Goal: Task Accomplishment & Management: Complete application form

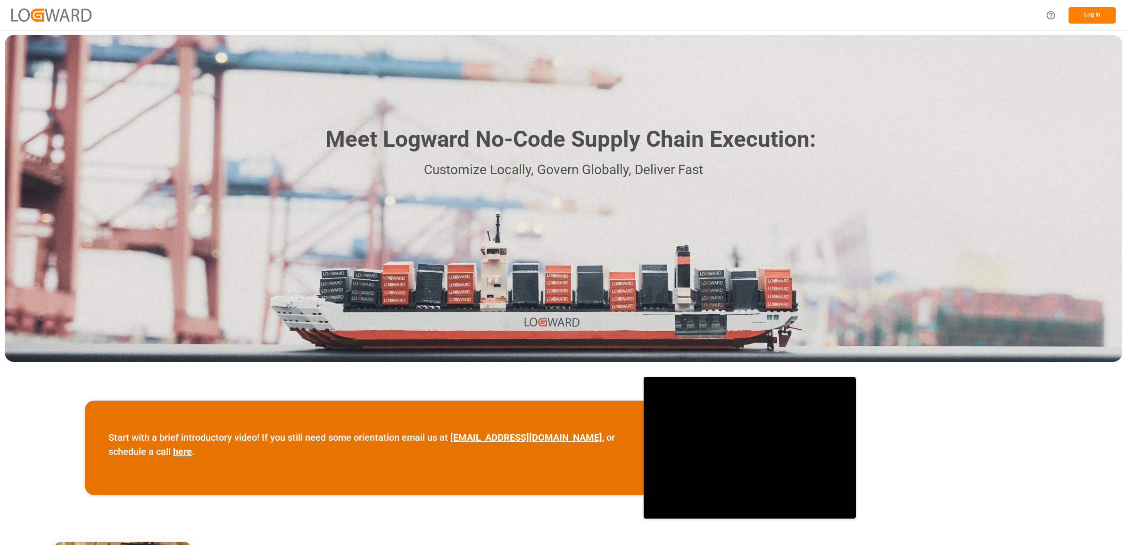
click at [1101, 12] on button "Log In" at bounding box center [1092, 15] width 47 height 17
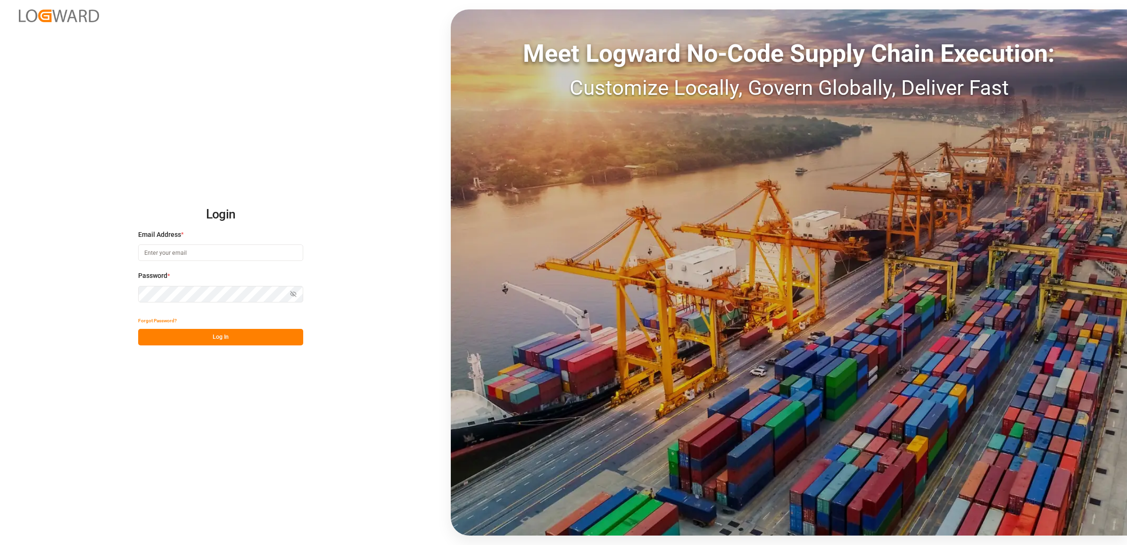
click at [184, 257] on input at bounding box center [220, 252] width 165 height 17
type input "jennifer.shi@jamindustries.com"
click at [218, 343] on button "Log In" at bounding box center [220, 337] width 165 height 17
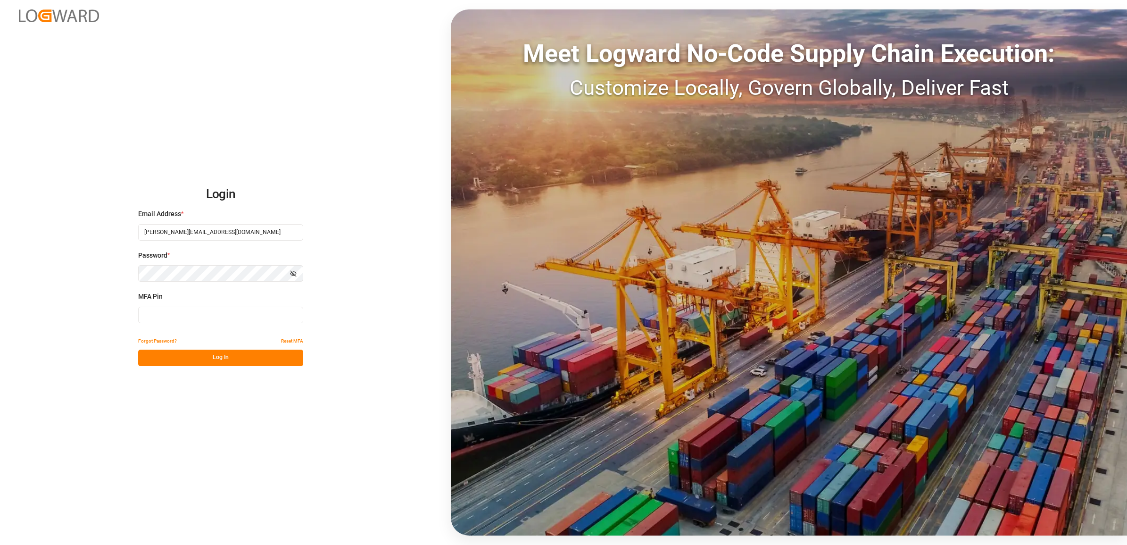
click at [159, 314] on input at bounding box center [220, 315] width 165 height 17
type input "700086"
click at [185, 358] on button "Log In" at bounding box center [220, 357] width 165 height 17
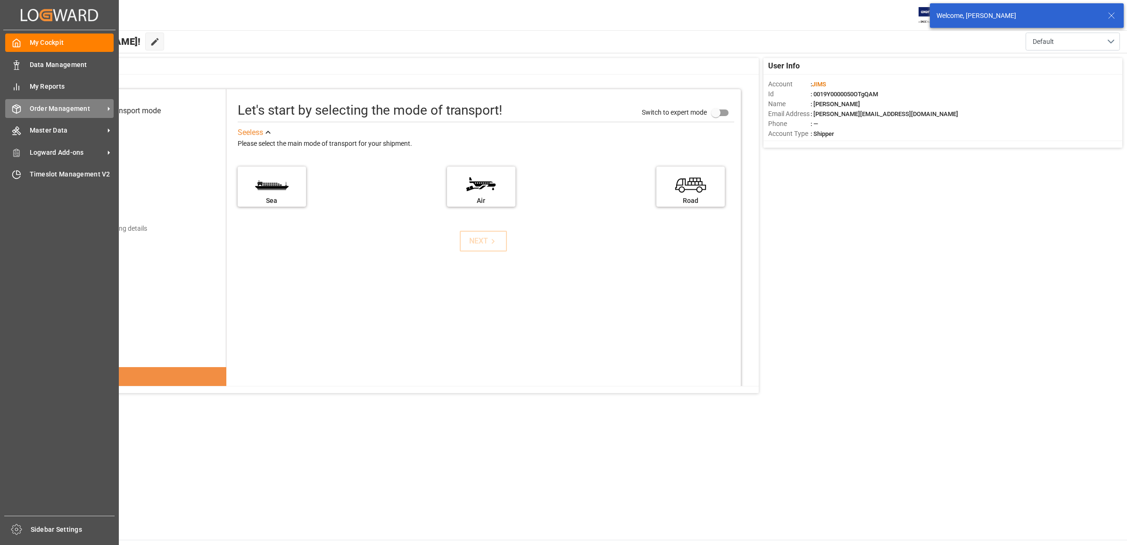
click at [53, 105] on span "Order Management" at bounding box center [67, 109] width 75 height 10
click at [83, 104] on span "Order Management" at bounding box center [67, 109] width 75 height 10
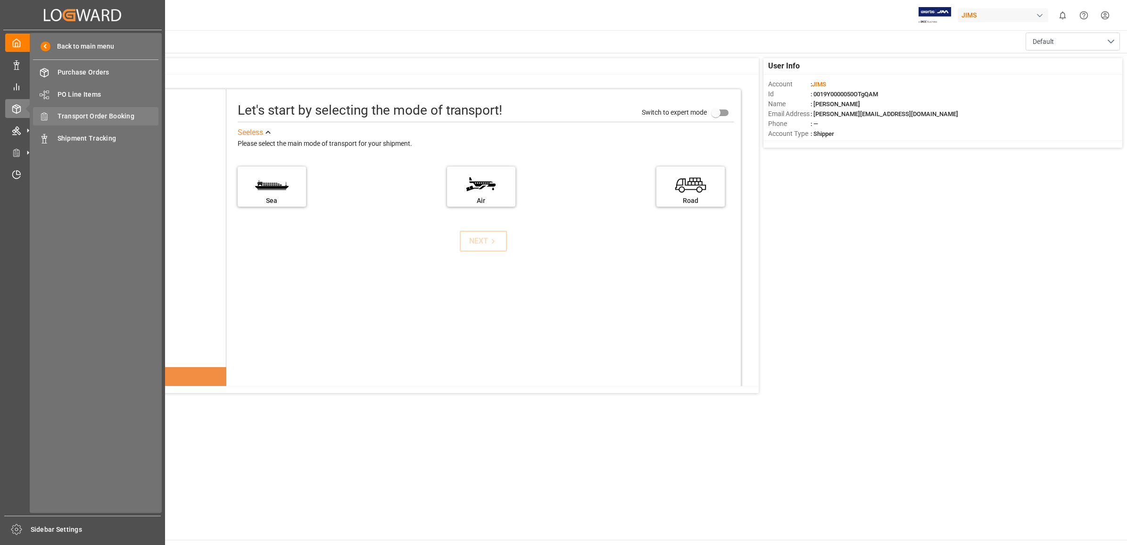
click at [81, 112] on span "Transport Order Booking" at bounding box center [108, 116] width 101 height 10
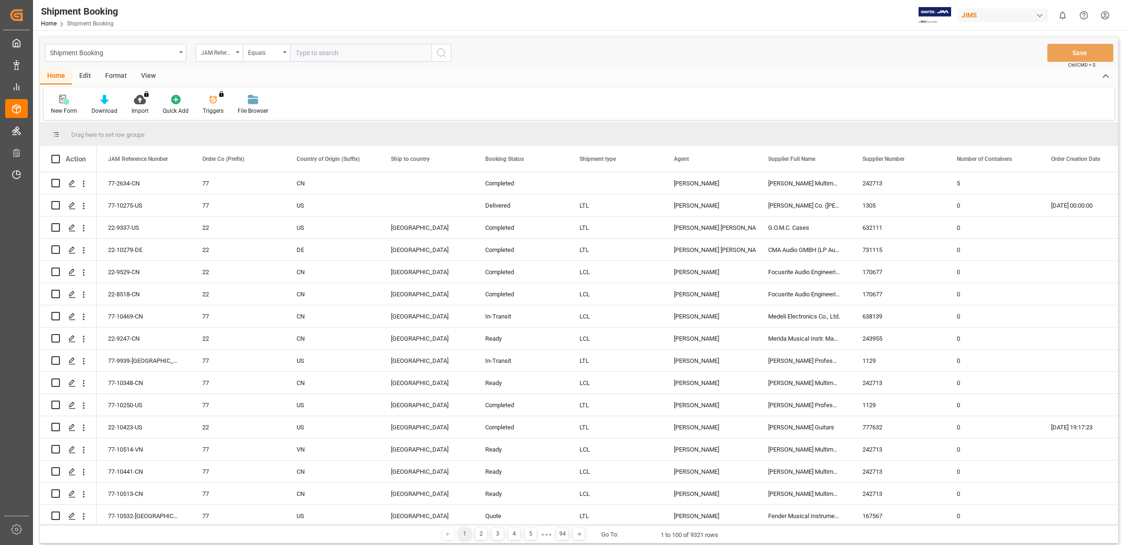
click at [61, 102] on icon at bounding box center [62, 99] width 7 height 8
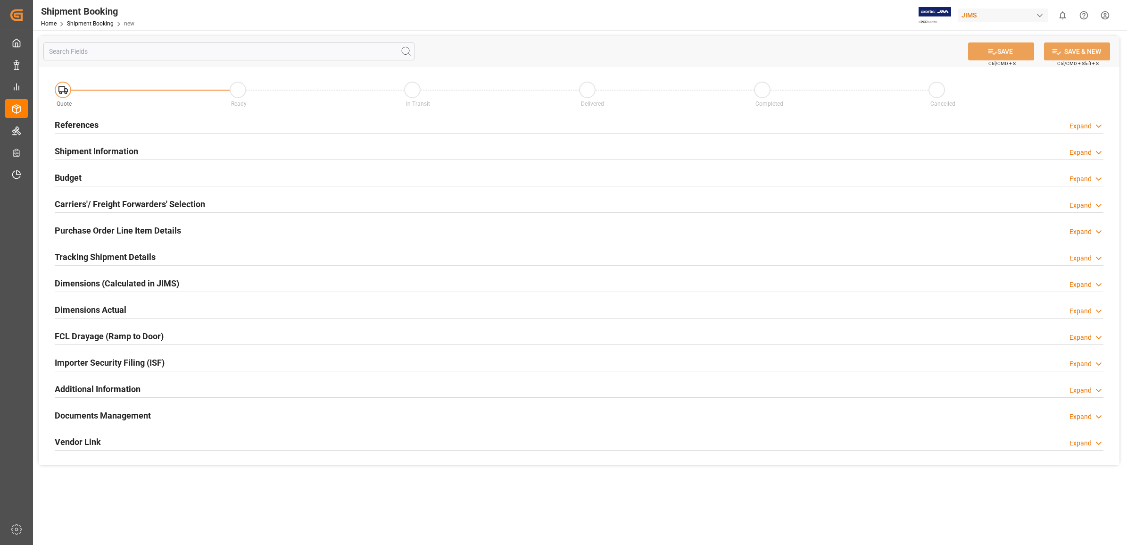
click at [81, 120] on h2 "References" at bounding box center [77, 124] width 44 height 13
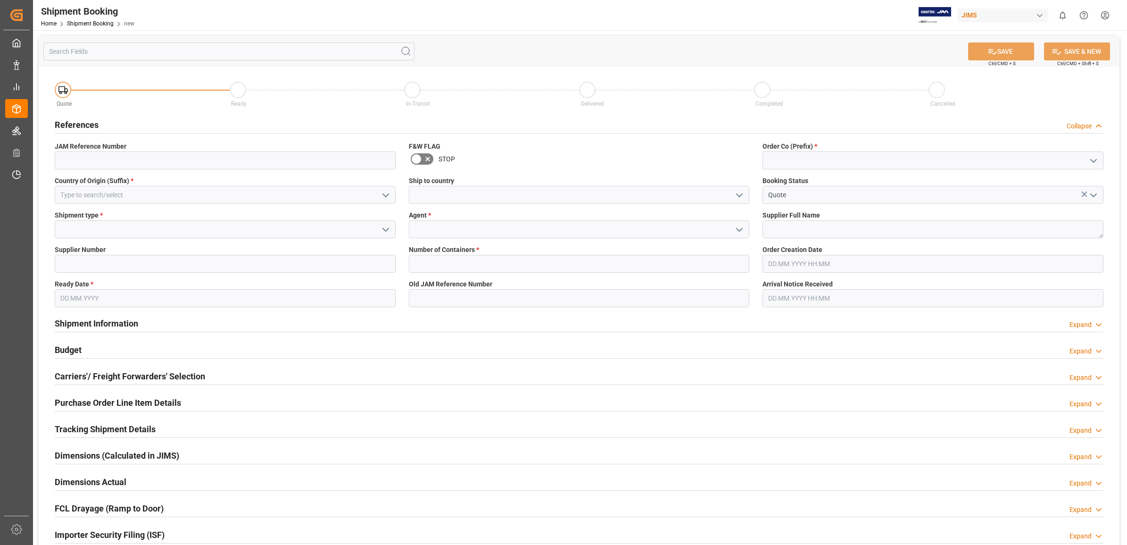
click at [739, 232] on icon "open menu" at bounding box center [739, 229] width 11 height 11
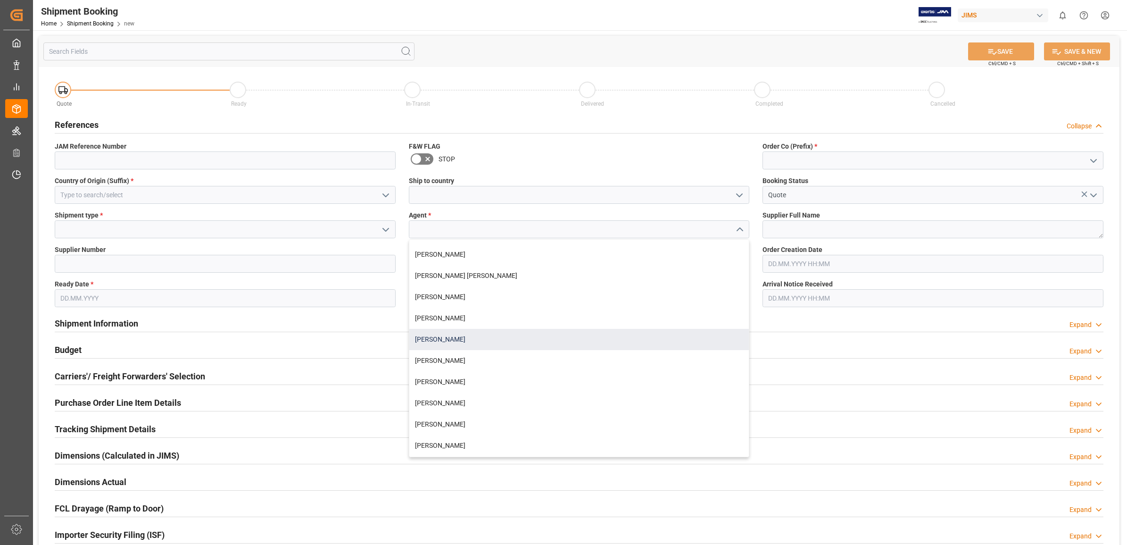
scroll to position [59, 0]
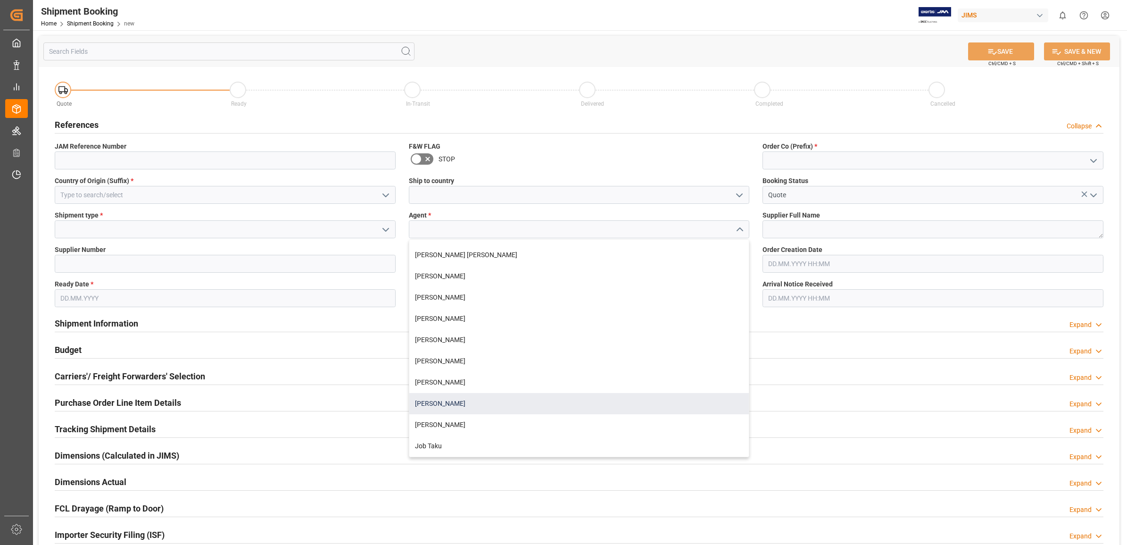
click at [436, 406] on div "[PERSON_NAME]" at bounding box center [579, 403] width 340 height 21
type input "[PERSON_NAME]"
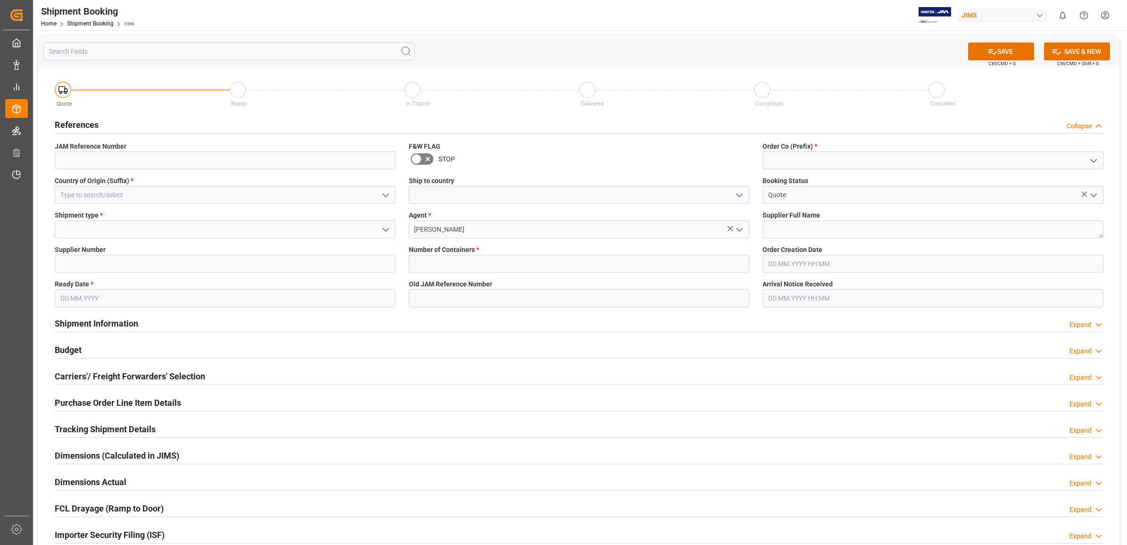
click at [1086, 157] on button "open menu" at bounding box center [1093, 160] width 14 height 15
click at [797, 201] on div "77" at bounding box center [933, 202] width 340 height 21
type input "77"
click at [826, 229] on textarea at bounding box center [933, 229] width 341 height 18
type textarea "[PERSON_NAME] & [PERSON_NAME]"
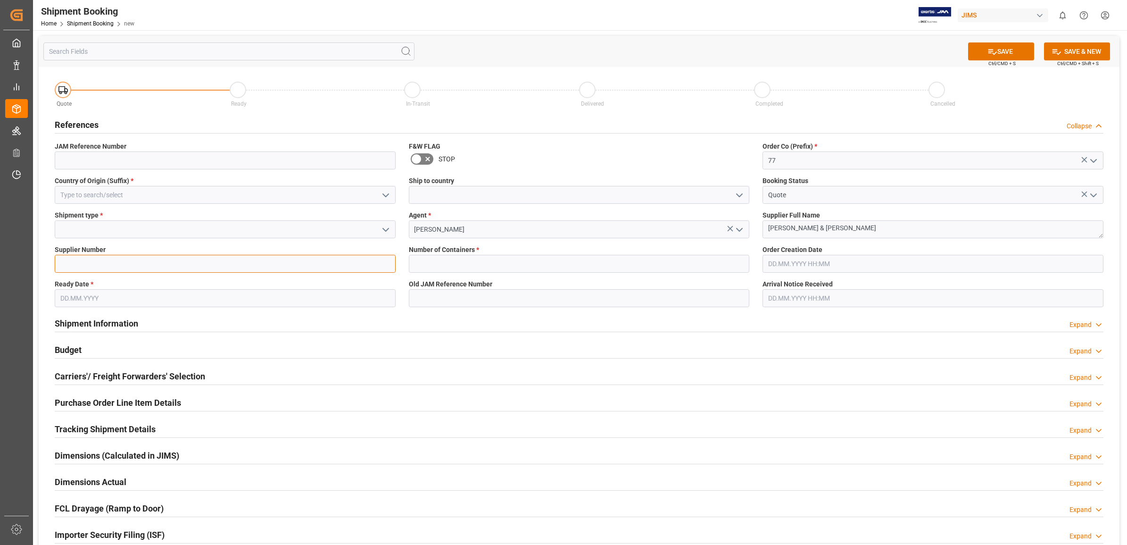
click at [95, 268] on input at bounding box center [225, 264] width 341 height 18
type input "1285"
click at [125, 232] on input at bounding box center [225, 229] width 341 height 18
click at [387, 230] on icon "open menu" at bounding box center [385, 229] width 11 height 11
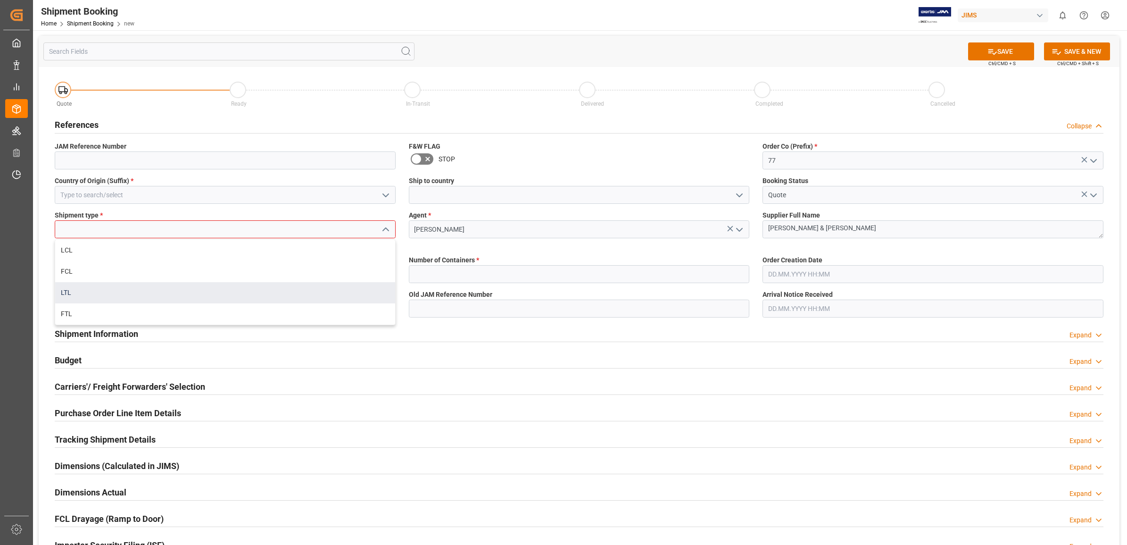
click at [79, 293] on div "LTL" at bounding box center [225, 292] width 340 height 21
type input "LTL"
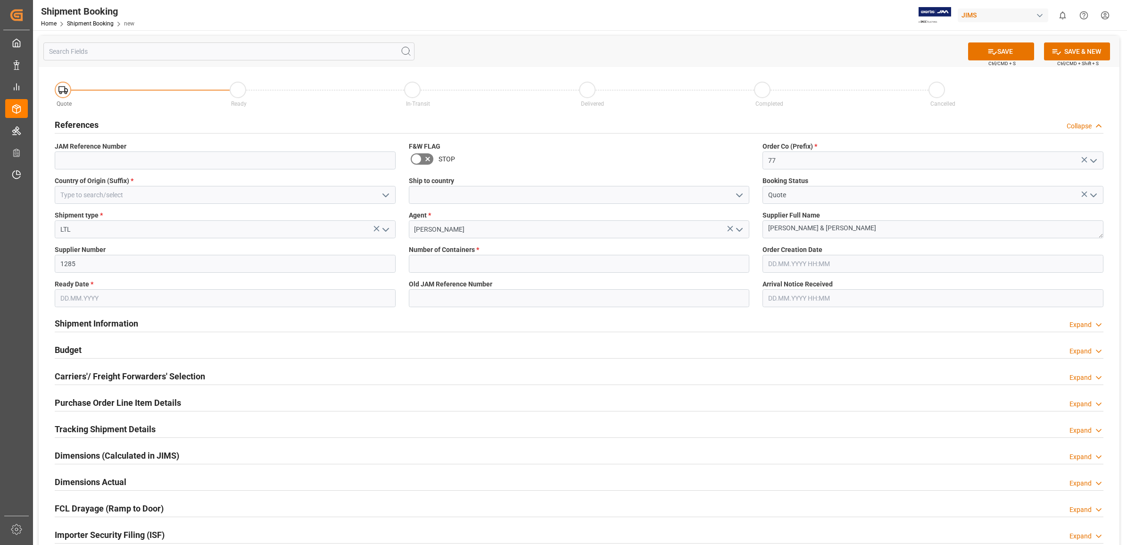
click at [148, 299] on input "text" at bounding box center [225, 298] width 341 height 18
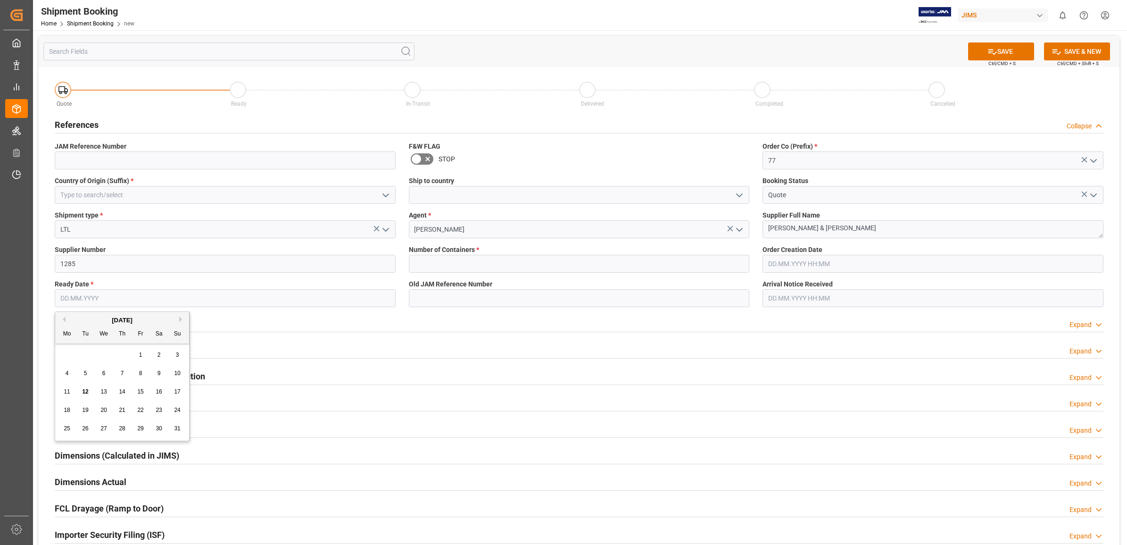
type input "11.08.2025"
type input "US"
type input "0"
click at [82, 392] on span "12" at bounding box center [85, 391] width 6 height 7
type input "[DATE]"
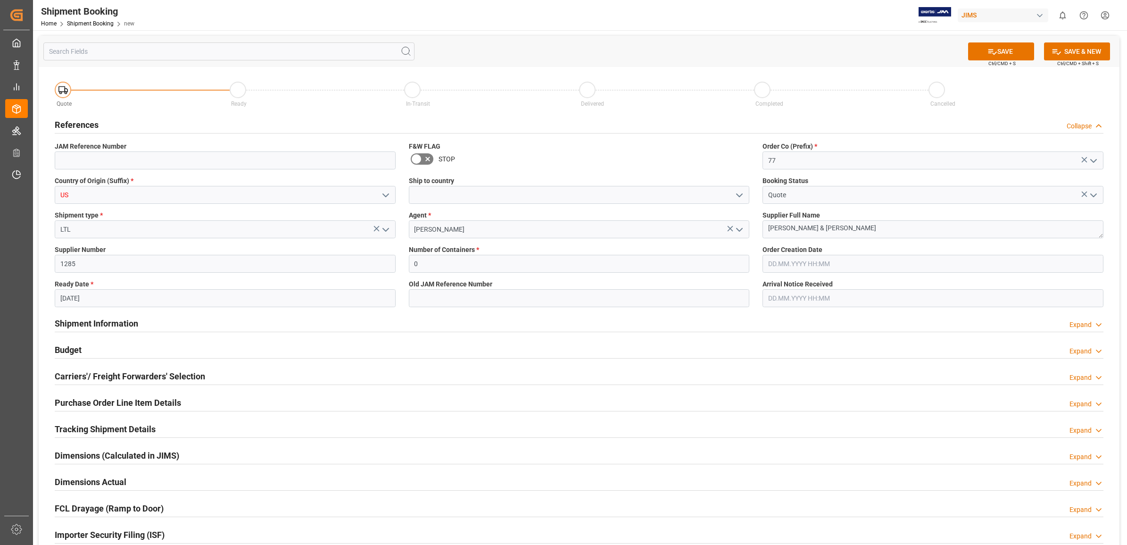
click at [383, 194] on polyline "open menu" at bounding box center [386, 195] width 6 height 3
click at [184, 198] on input "US" at bounding box center [225, 195] width 341 height 18
drag, startPoint x: 121, startPoint y: 191, endPoint x: -28, endPoint y: 190, distance: 149.0
click at [0, 190] on html "Created by potrace 1.15, written by Peter Selinger 2001-2017 Created by potrace…" at bounding box center [563, 272] width 1127 height 545
type input "UK"
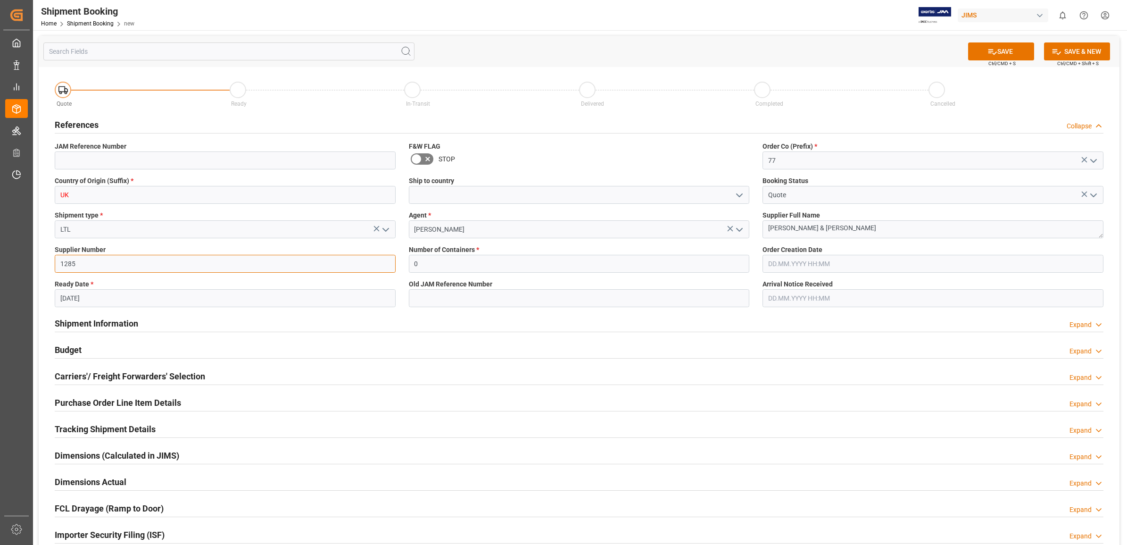
click at [216, 262] on div "Quote Ready In-Transit Delivered Completed Cancelled References Collapse JAM Re…" at bounding box center [579, 352] width 1081 height 570
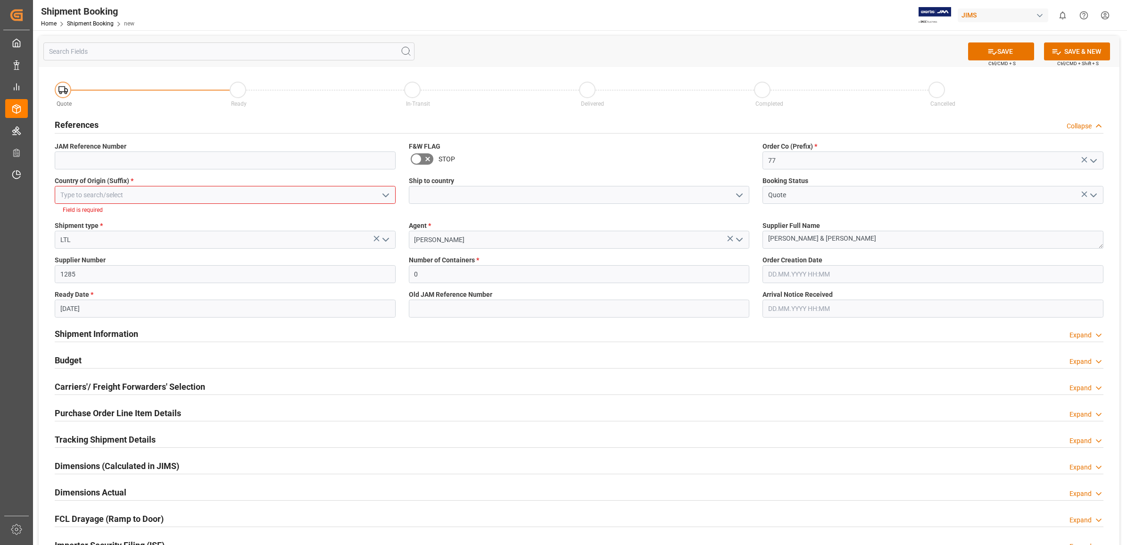
click at [119, 187] on input at bounding box center [225, 195] width 341 height 18
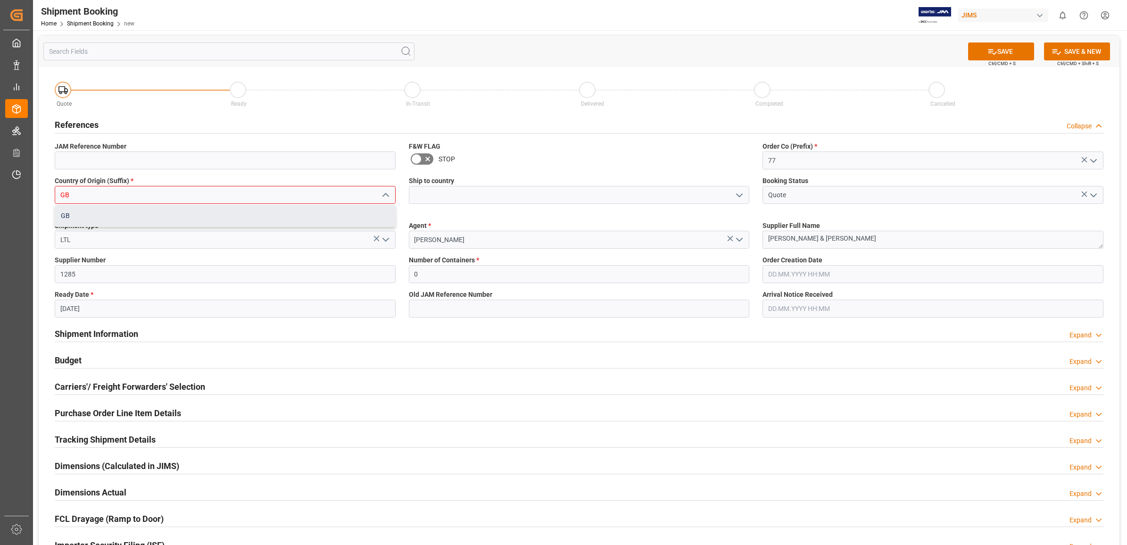
click at [116, 217] on div "GB" at bounding box center [225, 215] width 340 height 21
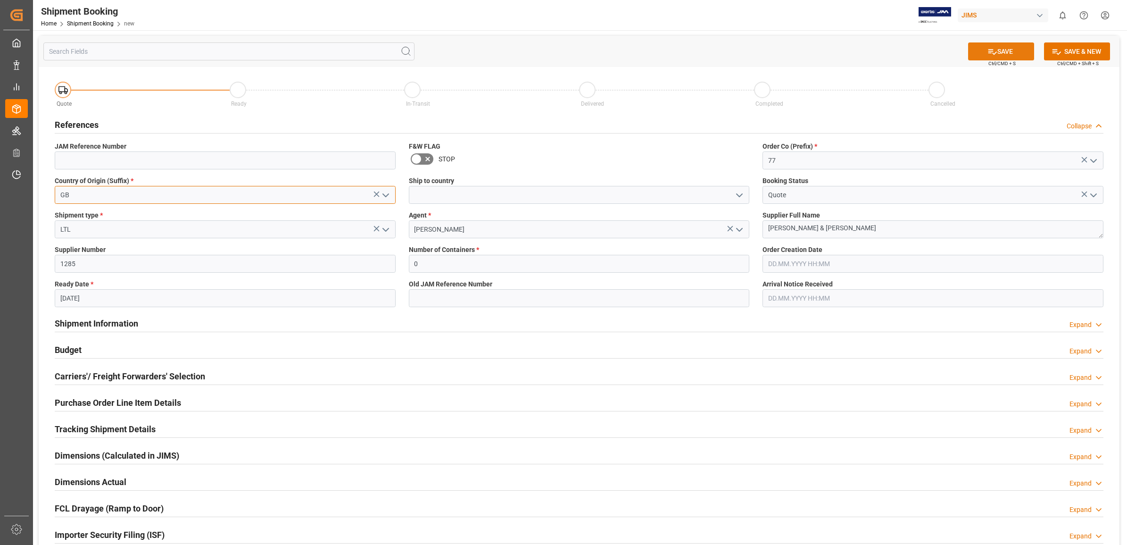
type input "GB"
click at [1008, 50] on button "SAVE" at bounding box center [1001, 51] width 66 height 18
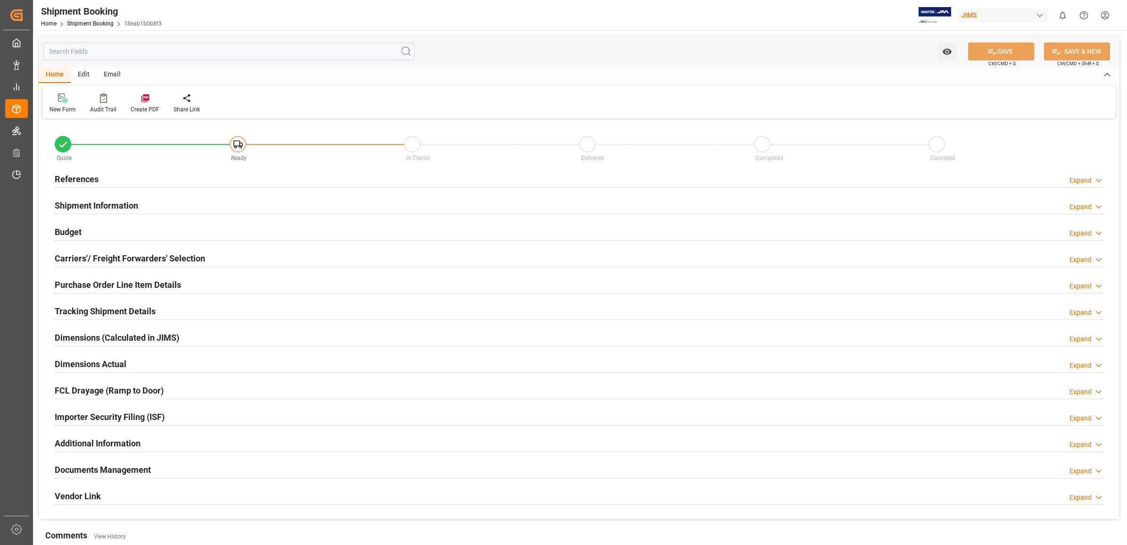
type input "0"
type input "[DATE]"
click at [75, 180] on h2 "References" at bounding box center [77, 179] width 44 height 13
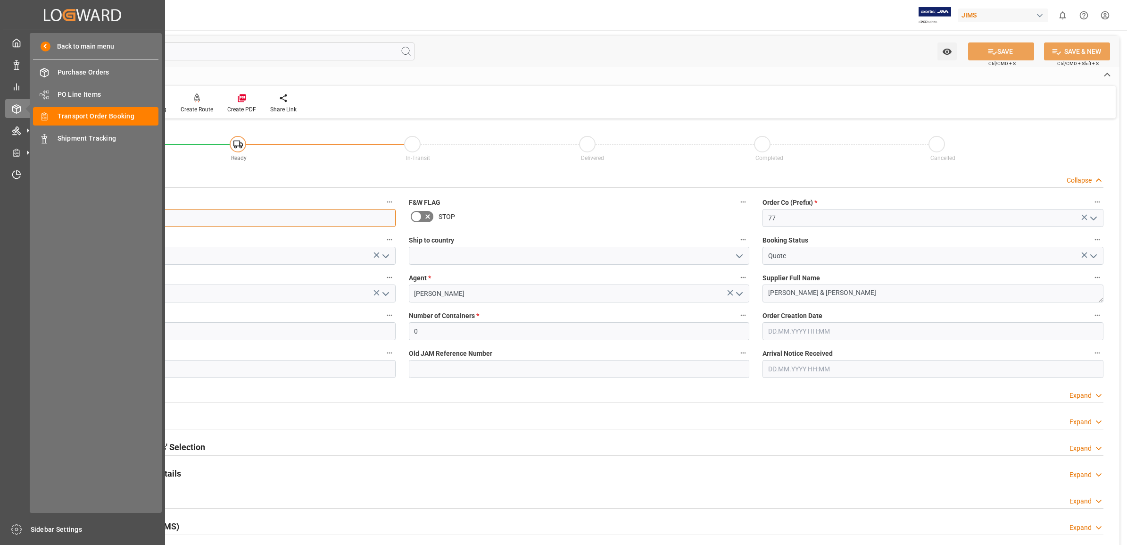
drag, startPoint x: 111, startPoint y: 216, endPoint x: 21, endPoint y: 215, distance: 90.1
click at [21, 215] on div "Created by potrace 1.15, written by [PERSON_NAME] [DATE]-[DATE] Created by potr…" at bounding box center [563, 272] width 1127 height 545
